Goal: Transaction & Acquisition: Book appointment/travel/reservation

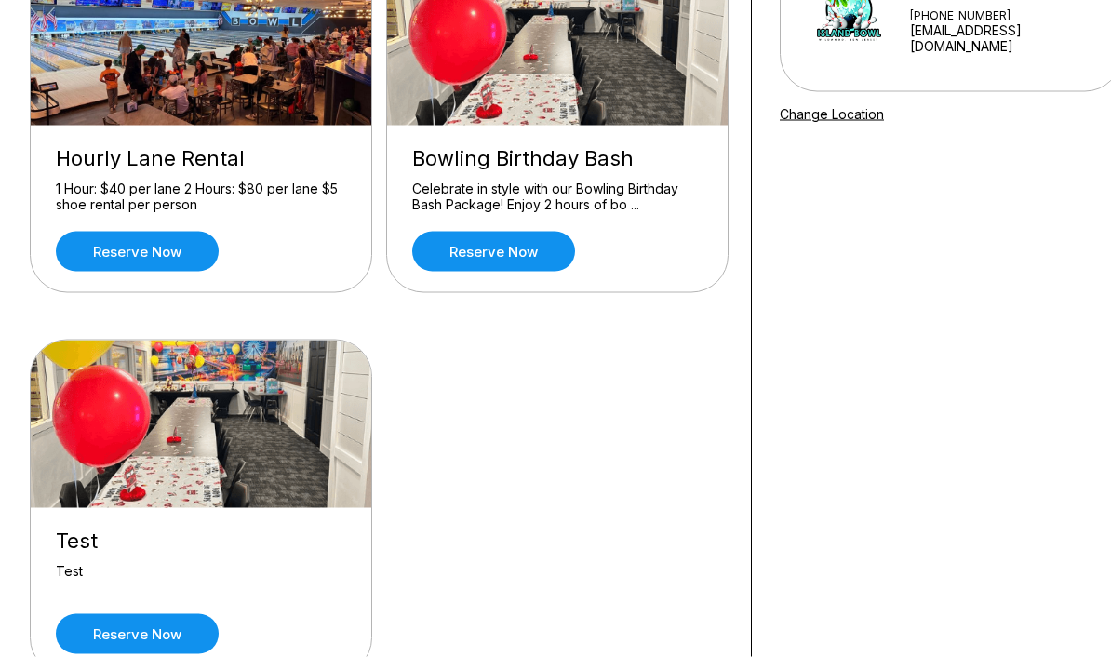
scroll to position [248, 0]
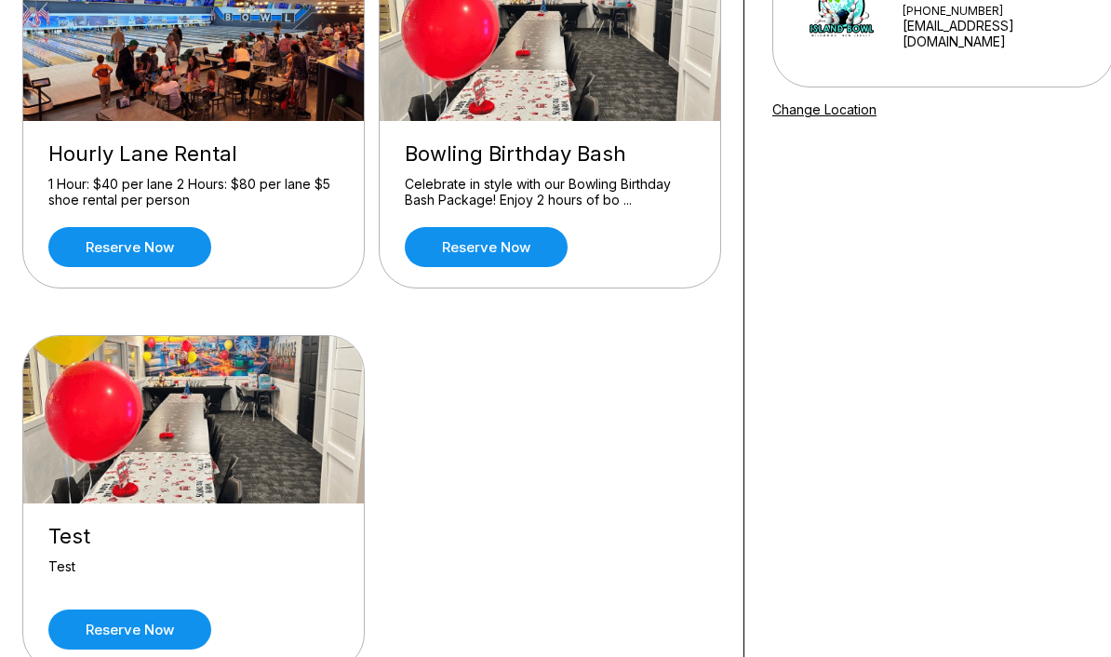
click at [173, 257] on link "Reserve now" at bounding box center [129, 247] width 163 height 40
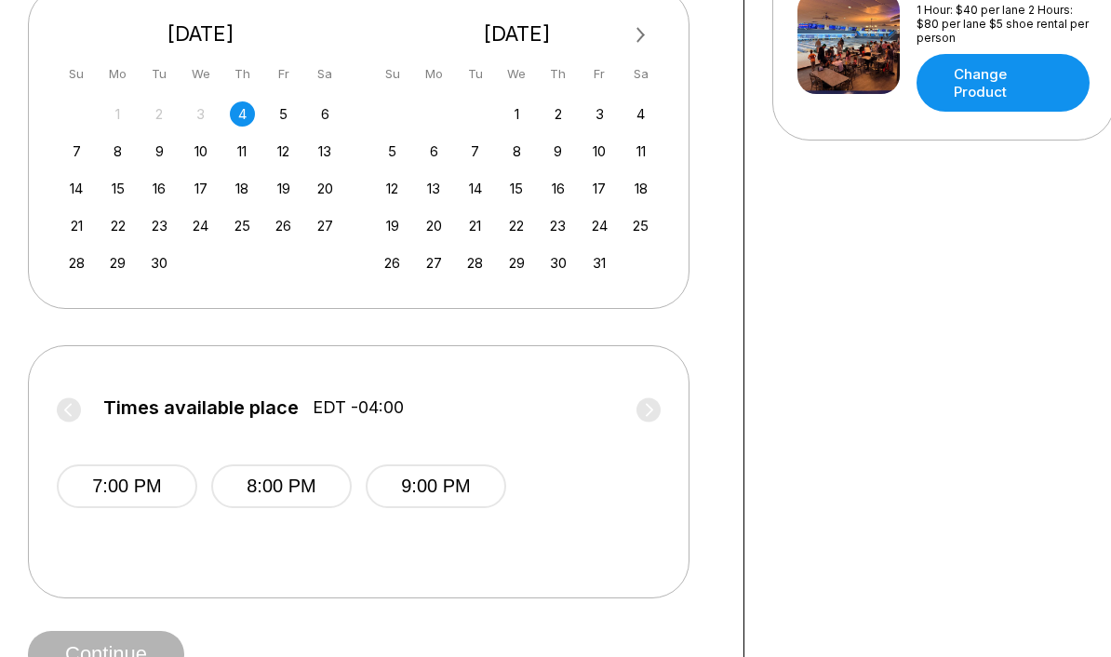
scroll to position [512, 0]
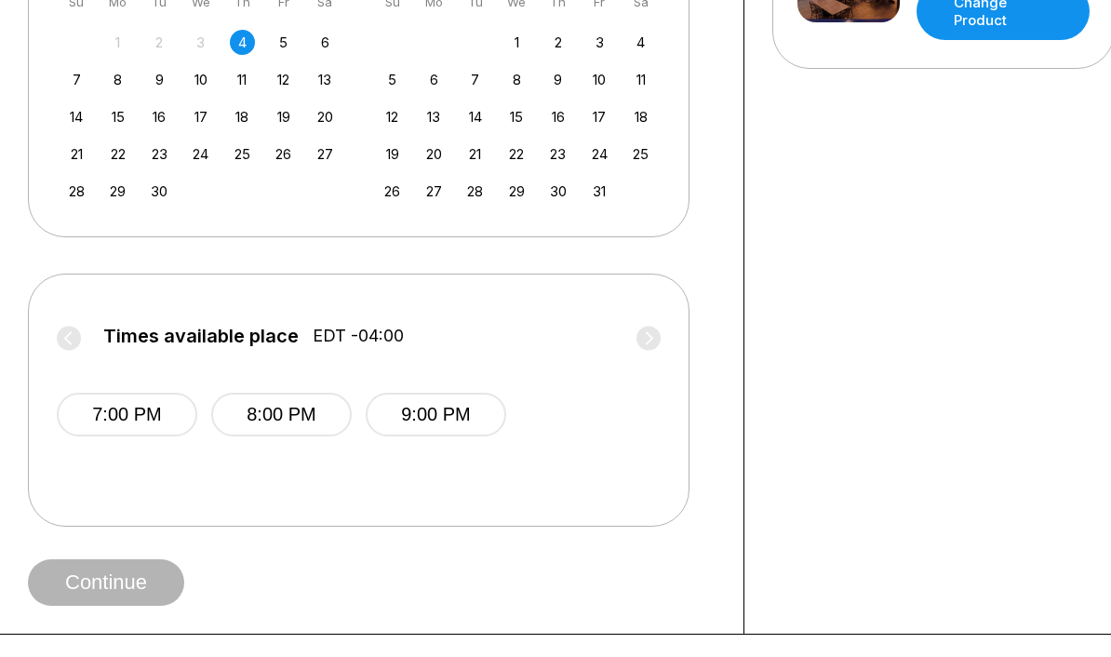
click at [287, 410] on button "8:00 PM" at bounding box center [281, 415] width 140 height 44
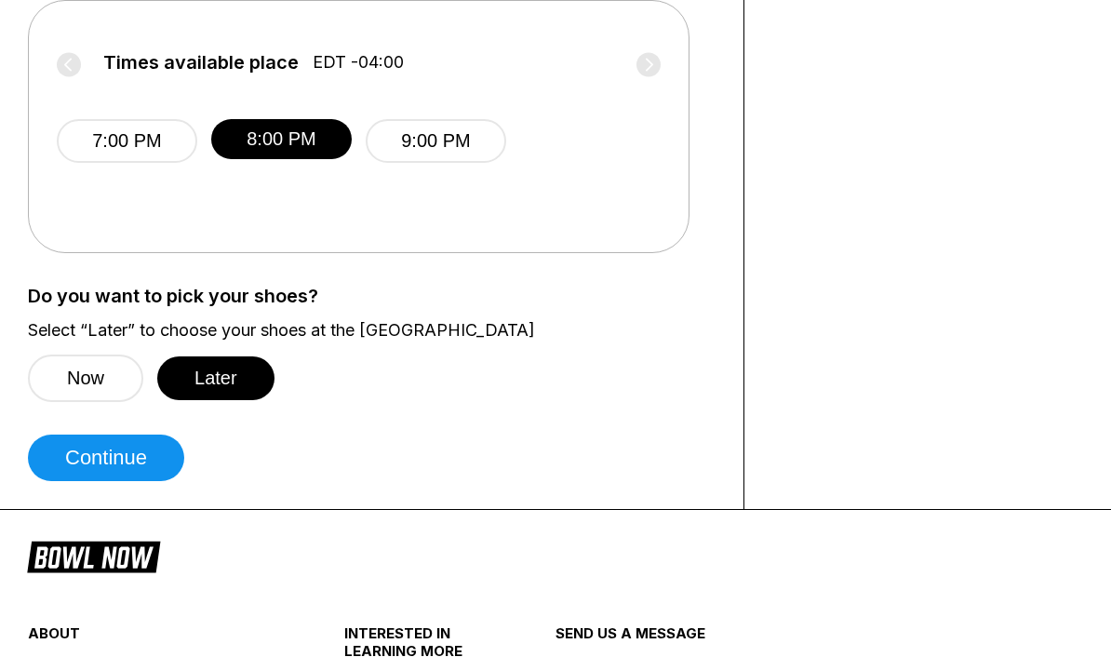
scroll to position [861, 0]
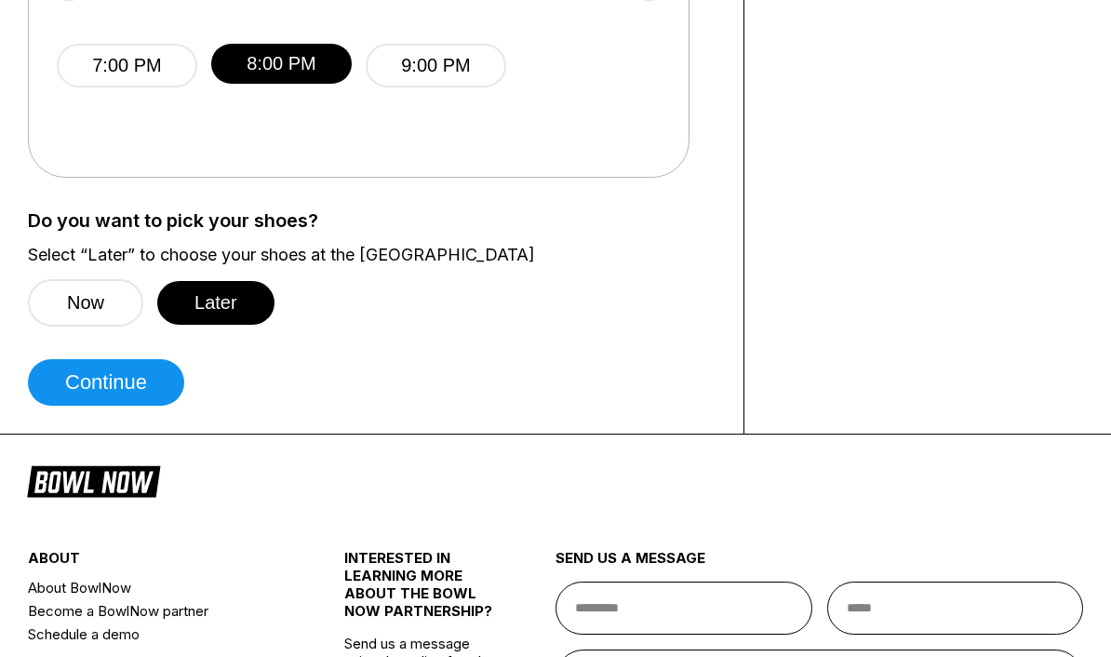
click at [226, 298] on button "Later" at bounding box center [215, 303] width 117 height 44
click at [138, 383] on button "Continue" at bounding box center [106, 382] width 156 height 47
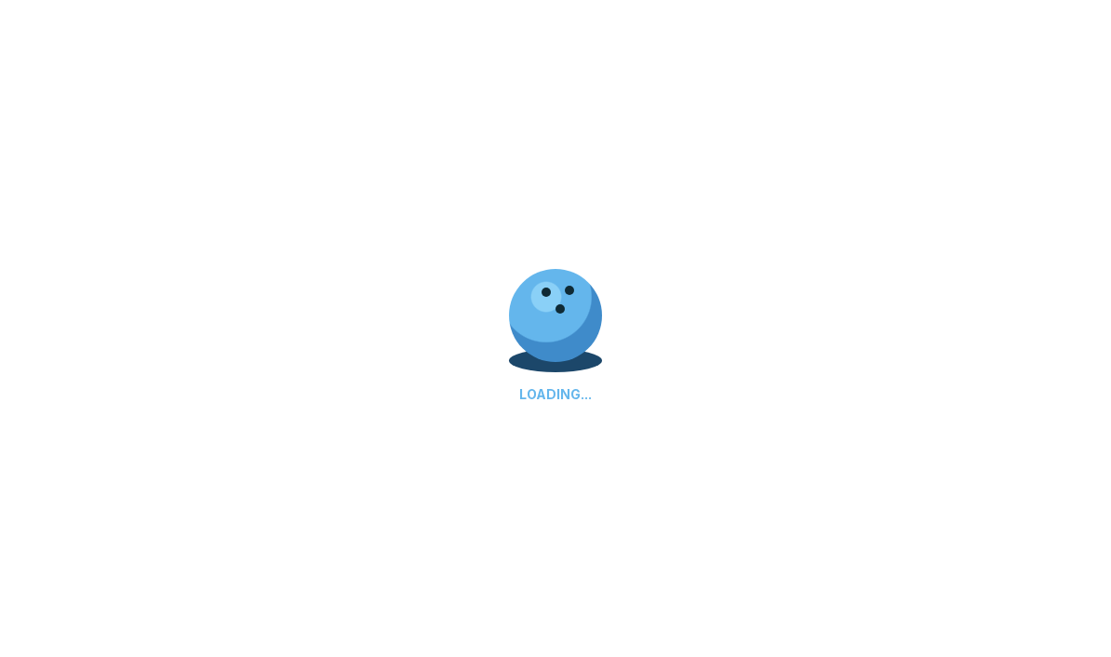
select select "**"
